Goal: Information Seeking & Learning: Learn about a topic

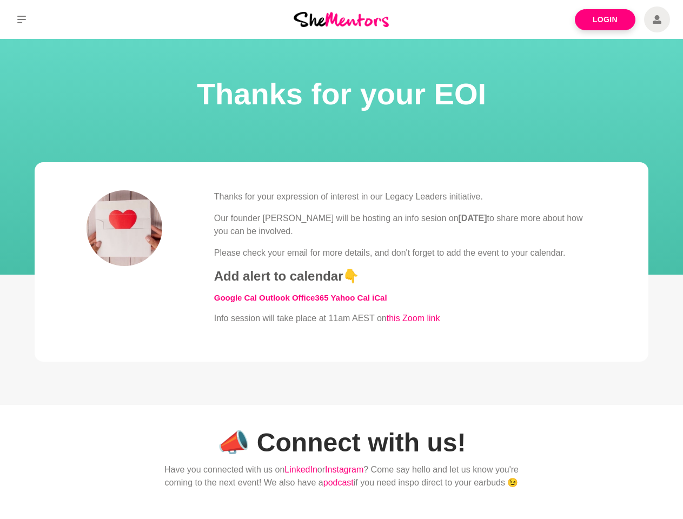
click at [341, 260] on div "Thanks for your expression of interest in our Legacy Leaders initiative. Our fo…" at bounding box center [405, 257] width 382 height 135
click at [22, 19] on icon at bounding box center [21, 20] width 9 height 8
click at [341, 260] on div "Thanks for your expression of interest in our Legacy Leaders initiative. Our fo…" at bounding box center [405, 257] width 382 height 135
click at [22, 19] on icon at bounding box center [21, 20] width 9 height 8
